Goal: Find specific fact: Find specific fact

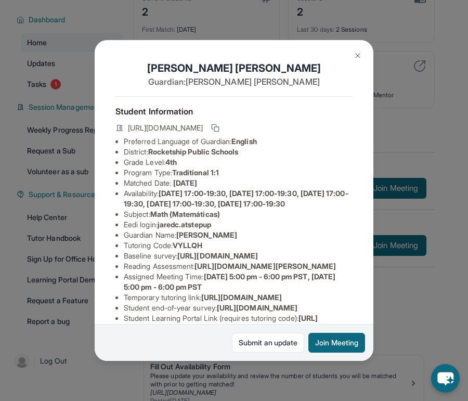
scroll to position [169, 0]
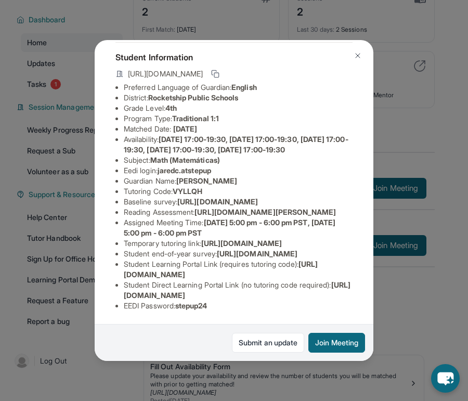
click at [417, 321] on div "[PERSON_NAME] Guardian: [PERSON_NAME] Student Information [URL][DOMAIN_NAME] Pr…" at bounding box center [234, 200] width 468 height 401
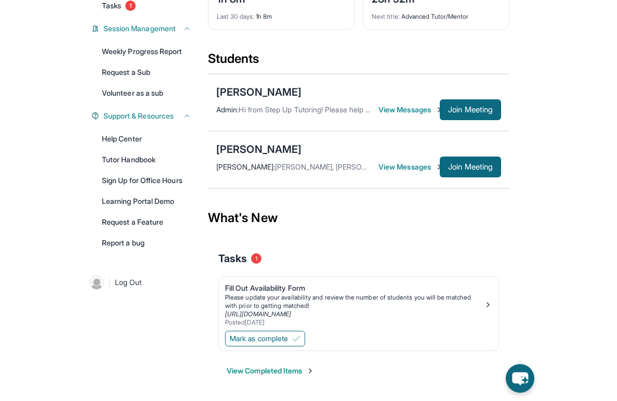
scroll to position [75, 0]
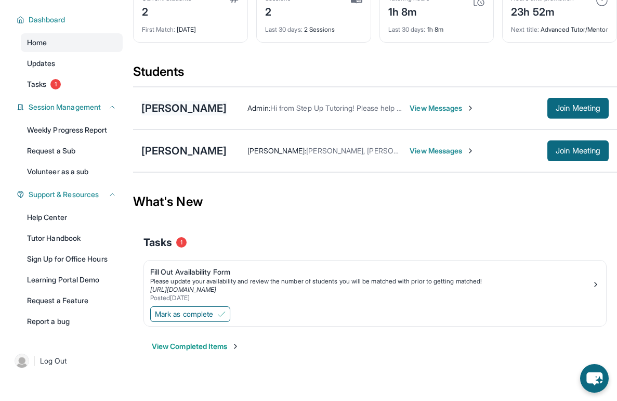
click at [186, 107] on div "[PERSON_NAME]" at bounding box center [183, 108] width 85 height 15
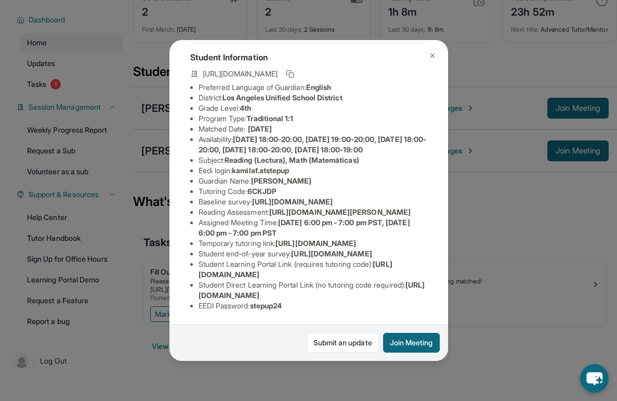
scroll to position [133, 0]
drag, startPoint x: 299, startPoint y: 103, endPoint x: 236, endPoint y: 102, distance: 63.5
click at [236, 165] on li "Eedi login : kamilaf.atstepup" at bounding box center [313, 170] width 229 height 10
copy span "kamilaf.atstepup"
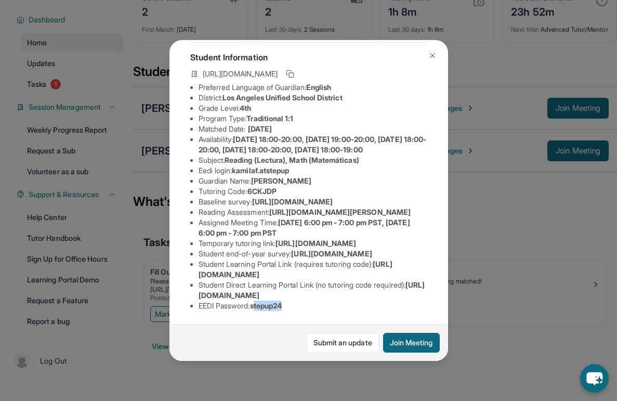
drag, startPoint x: 295, startPoint y: 305, endPoint x: 257, endPoint y: 302, distance: 38.6
click at [257, 302] on li "EEDI Password : stepup24" at bounding box center [313, 306] width 229 height 10
click at [272, 306] on span "stepup24" at bounding box center [266, 305] width 32 height 9
drag, startPoint x: 297, startPoint y: 306, endPoint x: 256, endPoint y: 306, distance: 40.6
click at [256, 306] on li "EEDI Password : stepup24" at bounding box center [313, 306] width 229 height 10
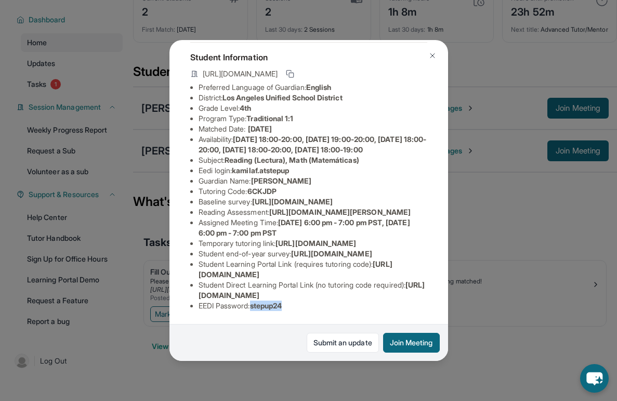
copy span "stepup24"
